Goal: Task Accomplishment & Management: Use online tool/utility

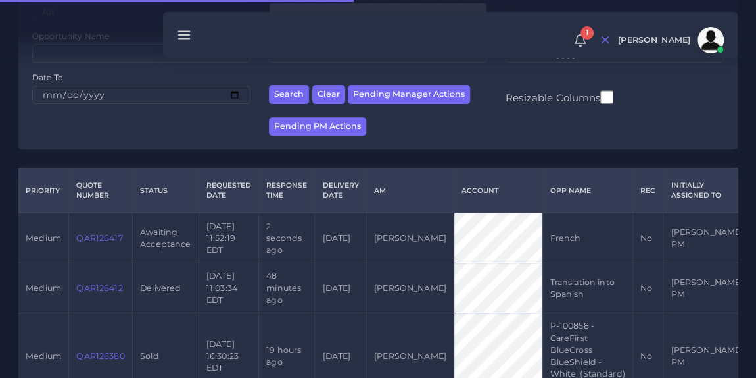
scroll to position [218, 0]
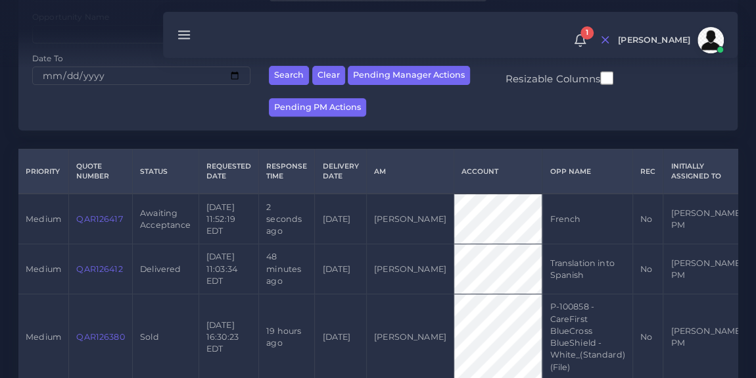
click at [95, 218] on link "QAR126417" at bounding box center [99, 219] width 46 height 10
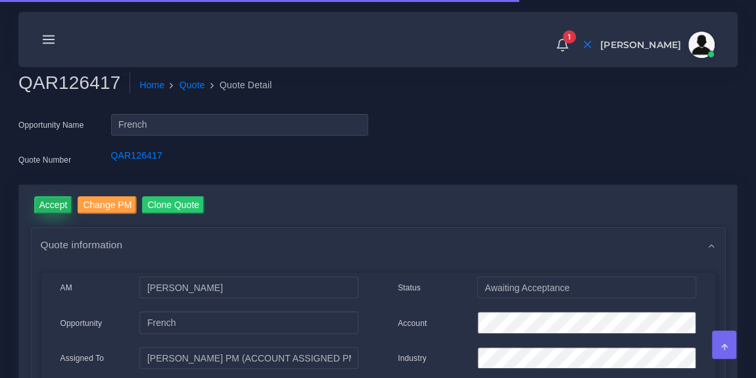
click at [52, 205] on input "Accept" at bounding box center [53, 205] width 39 height 18
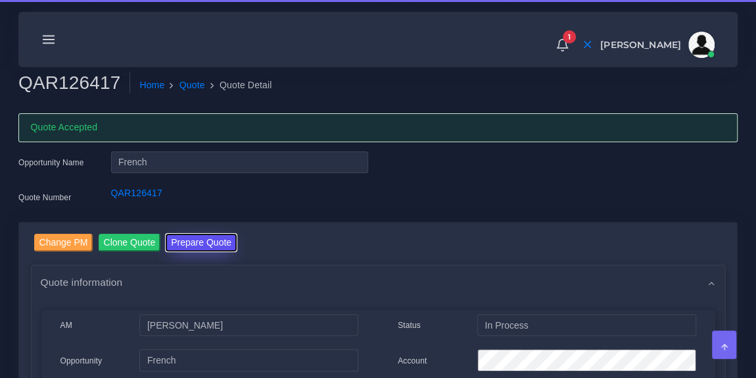
click at [201, 247] on button "Prepare Quote" at bounding box center [201, 242] width 71 height 18
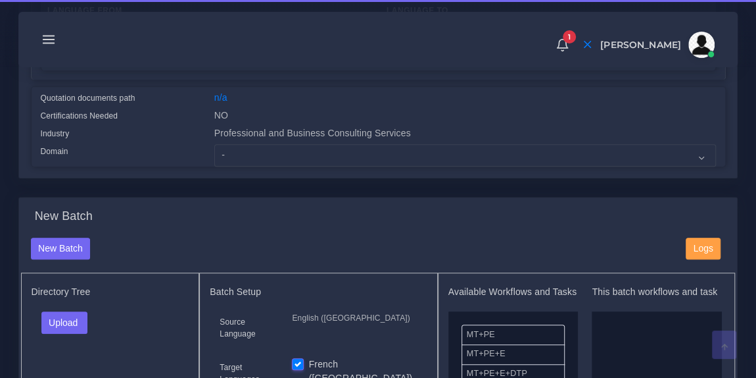
scroll to position [341, 0]
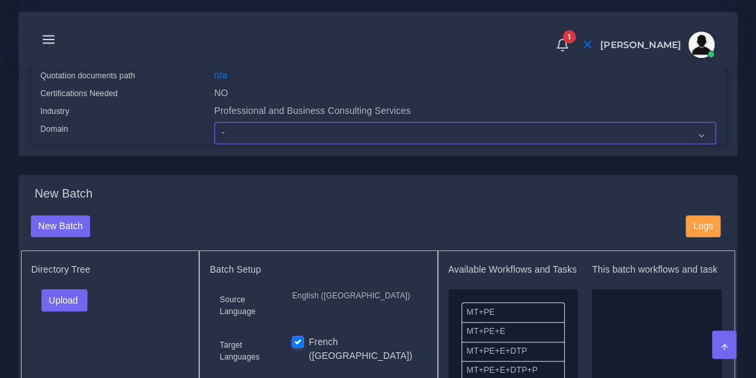
click at [239, 137] on select "- Advertising and Media Agriculture, Forestry and Fishing Architecture, Buildin…" at bounding box center [465, 133] width 502 height 22
select select "Professional and Business Consulting Services"
click at [214, 122] on select "- Advertising and Media Agriculture, Forestry and Fishing Architecture, Buildin…" at bounding box center [465, 133] width 502 height 22
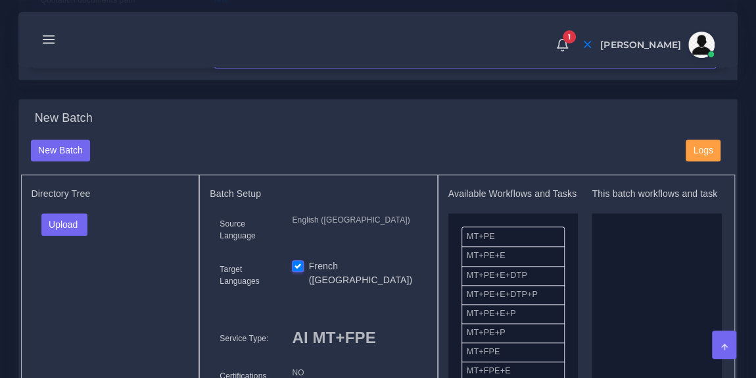
scroll to position [464, 0]
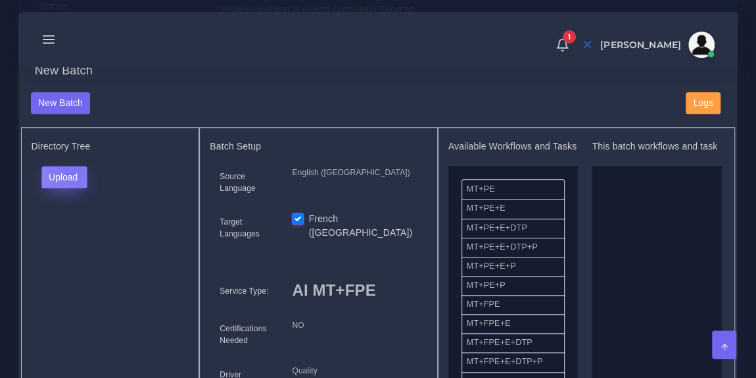
click at [72, 168] on button "Upload" at bounding box center [64, 177] width 47 height 22
click at [74, 220] on label "Files" at bounding box center [87, 226] width 91 height 16
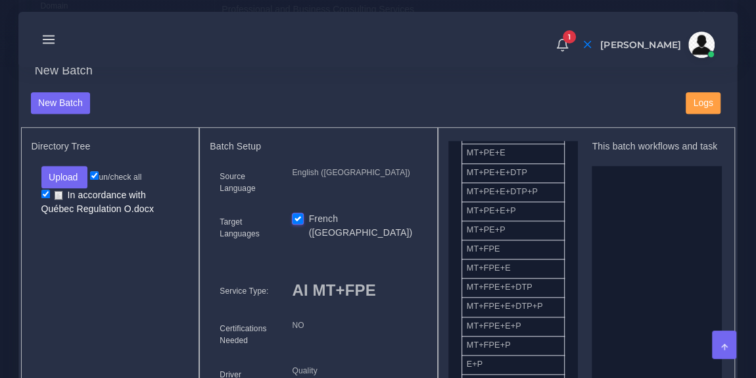
scroll to position [56, 0]
drag, startPoint x: 520, startPoint y: 253, endPoint x: 668, endPoint y: 222, distance: 151.8
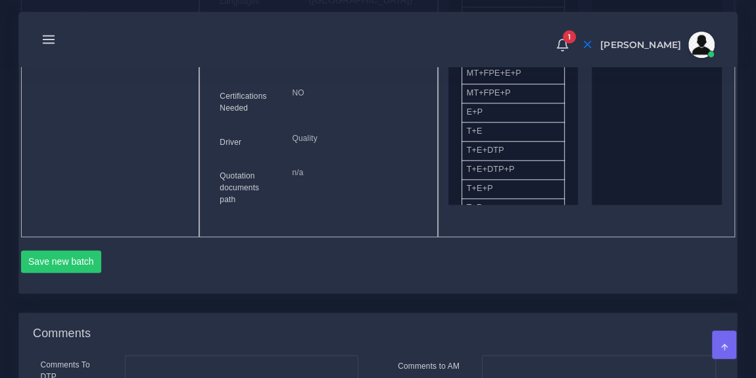
scroll to position [746, 0]
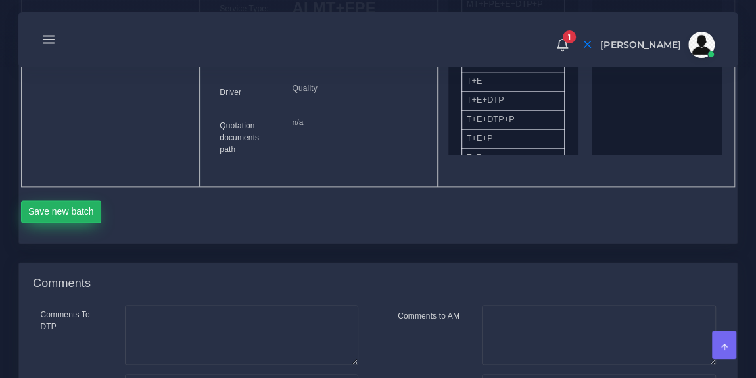
click at [81, 200] on button "Save new batch" at bounding box center [61, 211] width 81 height 22
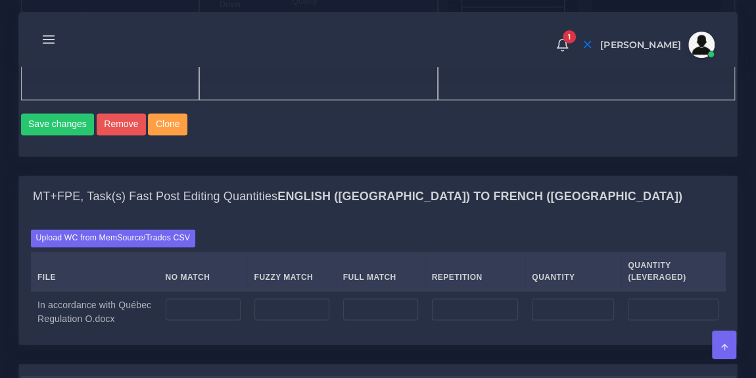
scroll to position [869, 0]
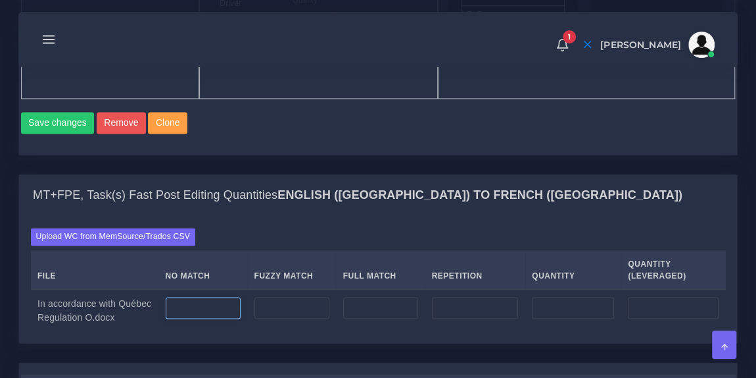
click at [201, 302] on input "number" at bounding box center [203, 308] width 75 height 22
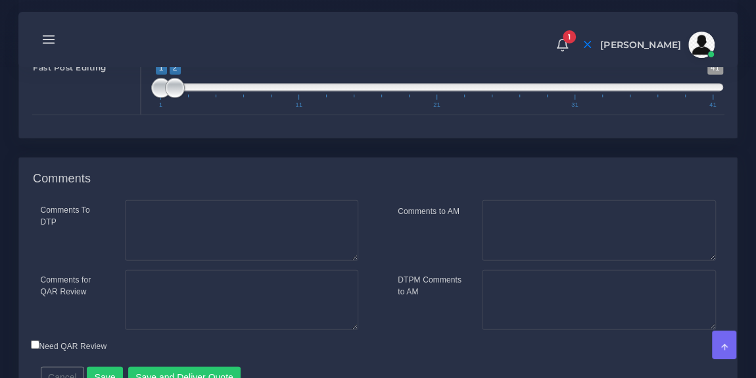
scroll to position [1395, 0]
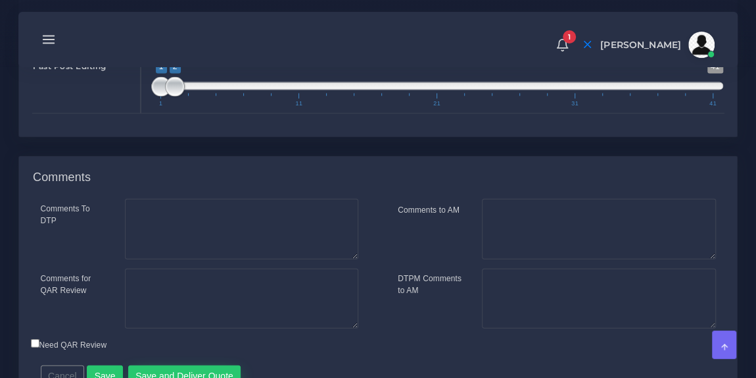
type input "33"
click at [159, 365] on button "Save and Deliver Quote" at bounding box center [184, 376] width 113 height 22
